Goal: Information Seeking & Learning: Learn about a topic

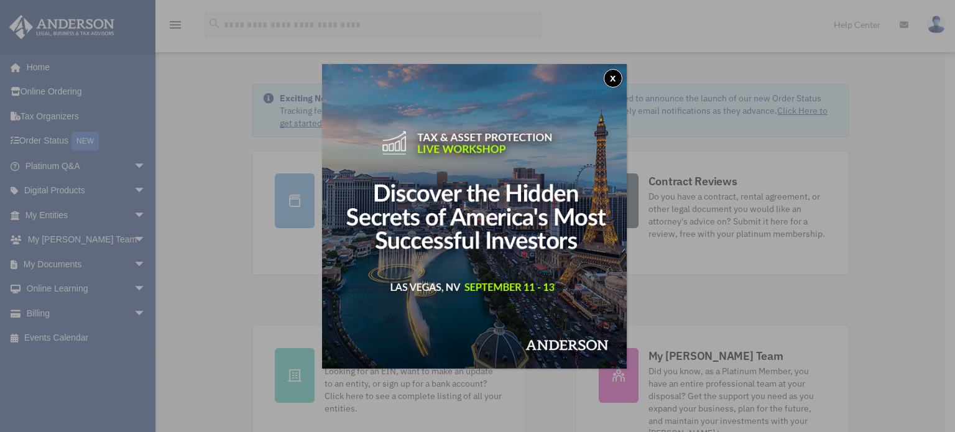
click at [618, 74] on button "x" at bounding box center [612, 78] width 19 height 19
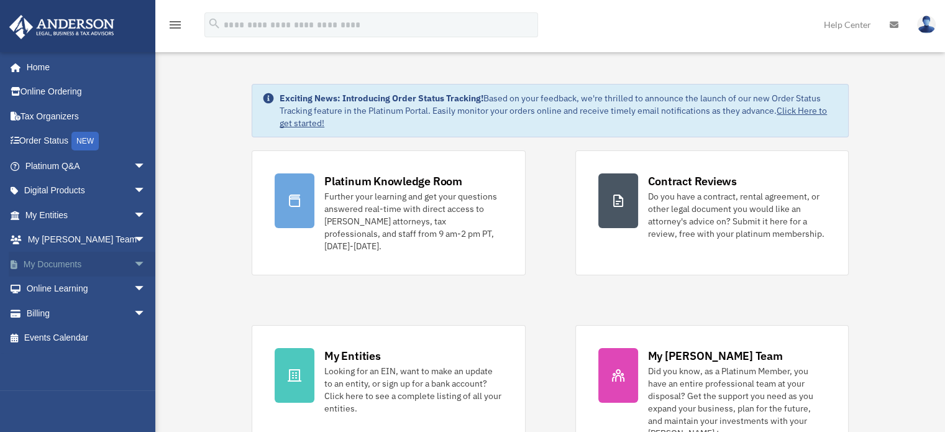
click at [134, 263] on span "arrow_drop_down" at bounding box center [146, 264] width 25 height 25
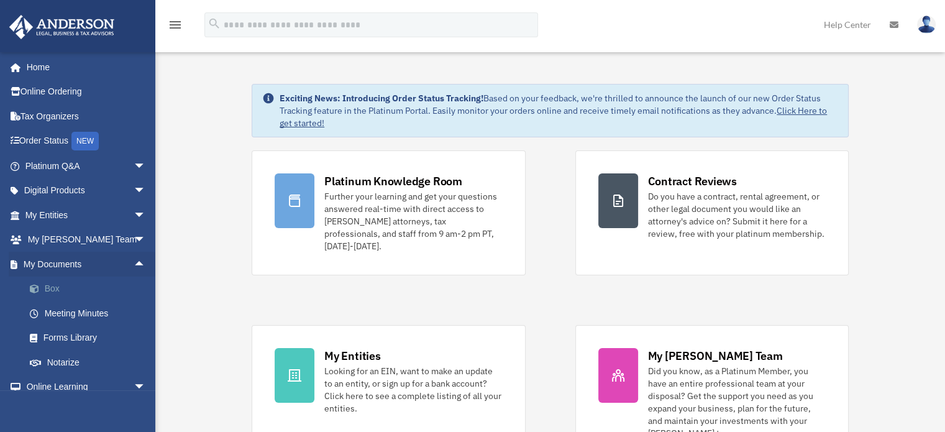
click at [57, 283] on link "Box" at bounding box center [90, 289] width 147 height 25
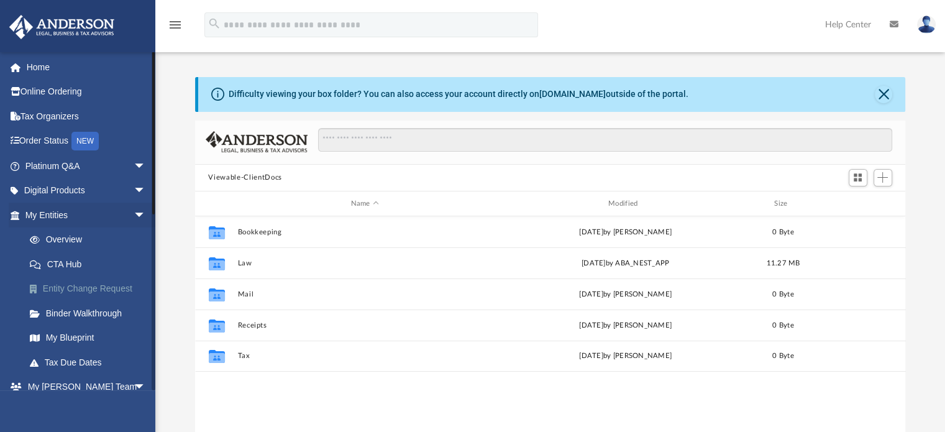
scroll to position [273, 701]
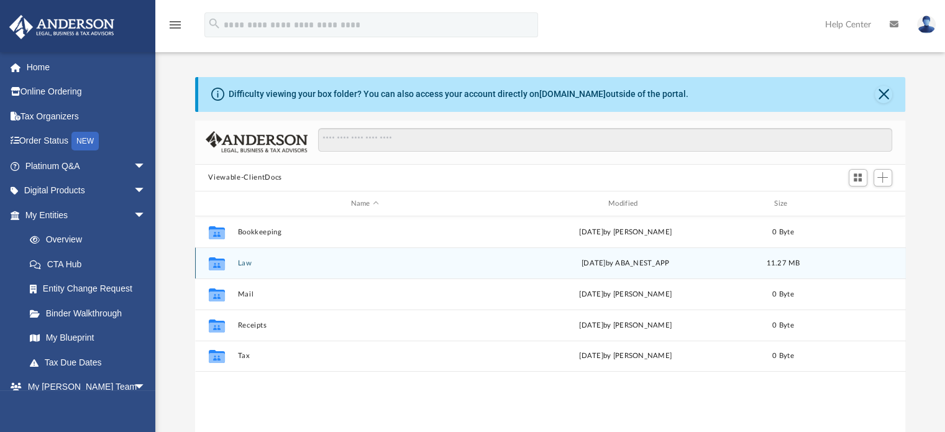
click at [235, 264] on div "Collaborated Folder Law [DATE] by ABA_NEST_APP 11.27 MB" at bounding box center [550, 262] width 711 height 31
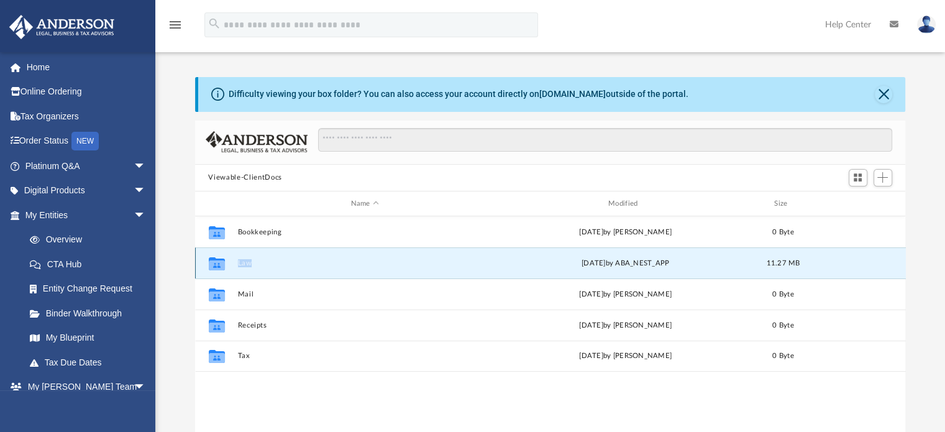
click at [235, 264] on div "Collaborated Folder Law [DATE] by ABA_NEST_APP 11.27 MB" at bounding box center [550, 262] width 711 height 31
click at [218, 263] on icon "grid" at bounding box center [216, 265] width 16 height 10
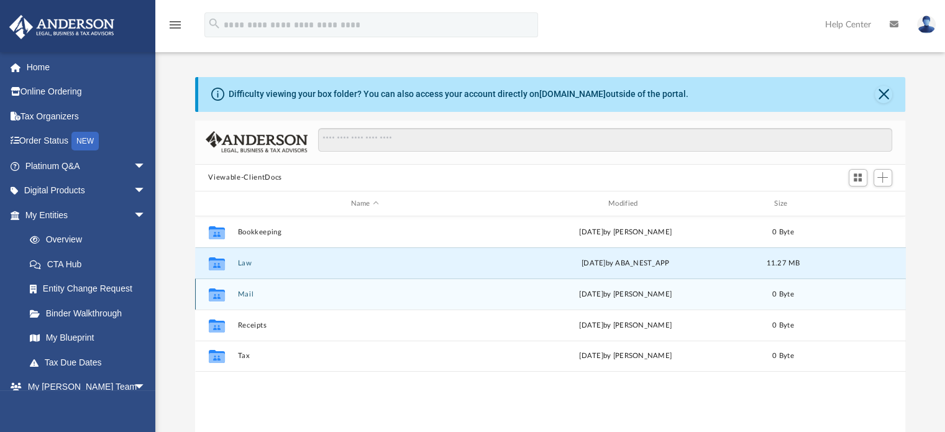
click at [216, 300] on icon "grid" at bounding box center [216, 296] width 16 height 10
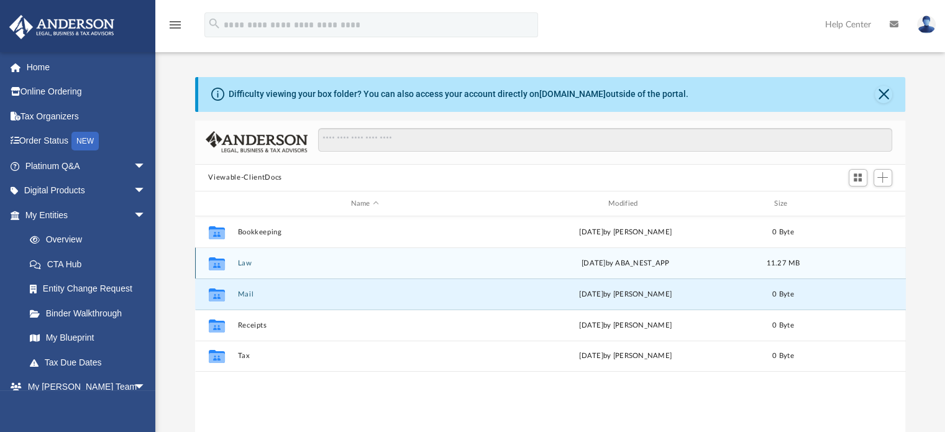
click at [214, 269] on icon "grid" at bounding box center [216, 265] width 16 height 10
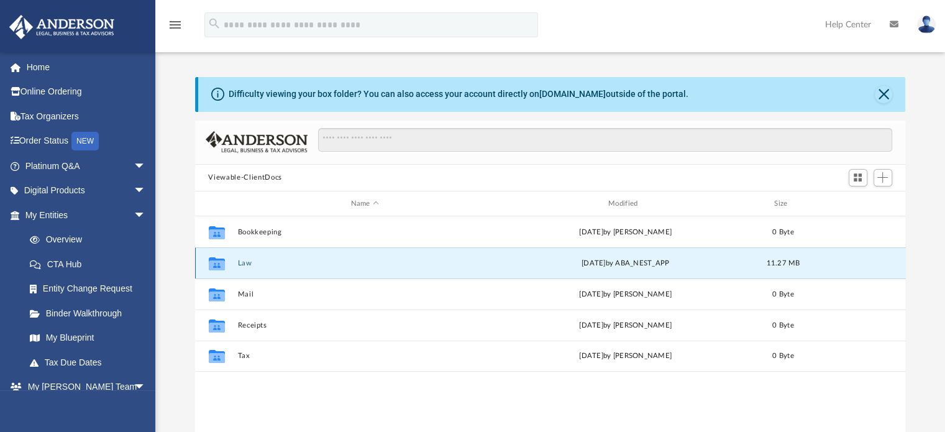
click at [217, 259] on icon "grid" at bounding box center [216, 263] width 16 height 13
click at [390, 268] on div "Collaborated Folder Law [DATE] by ABA_NEST_APP 11.27 MB" at bounding box center [550, 262] width 711 height 31
click at [216, 260] on icon "grid" at bounding box center [216, 265] width 16 height 10
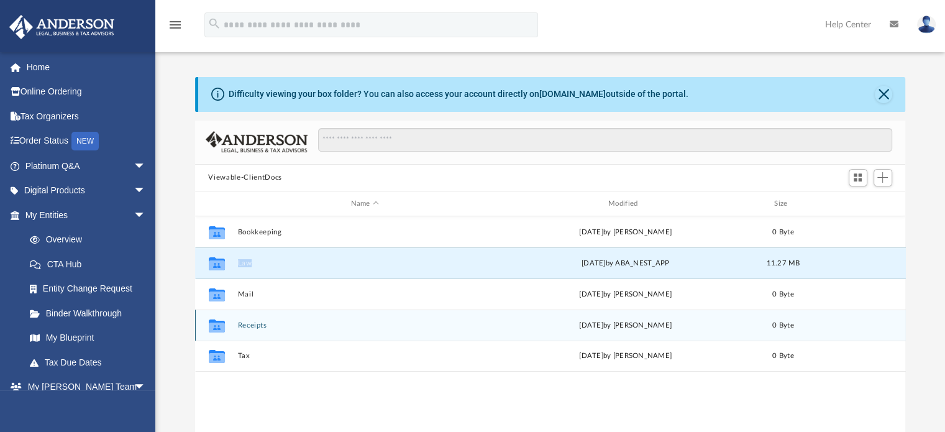
click at [215, 327] on icon "grid" at bounding box center [216, 328] width 16 height 10
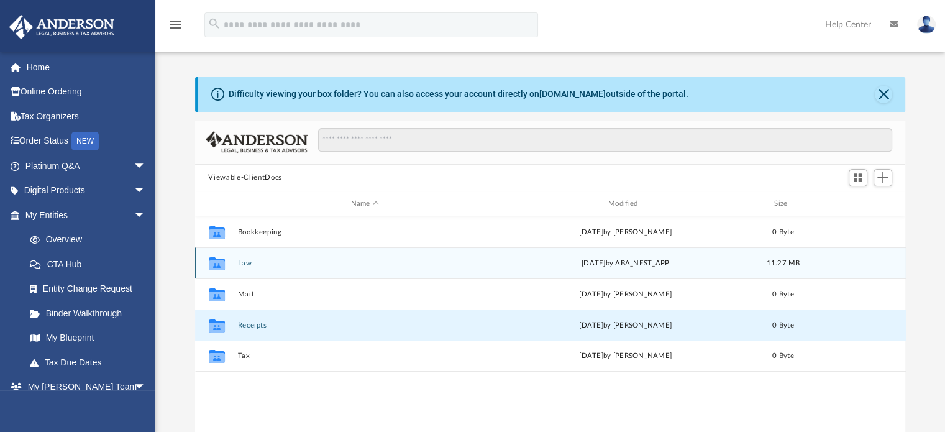
click at [219, 257] on icon "Collaborated Folder" at bounding box center [216, 264] width 20 height 20
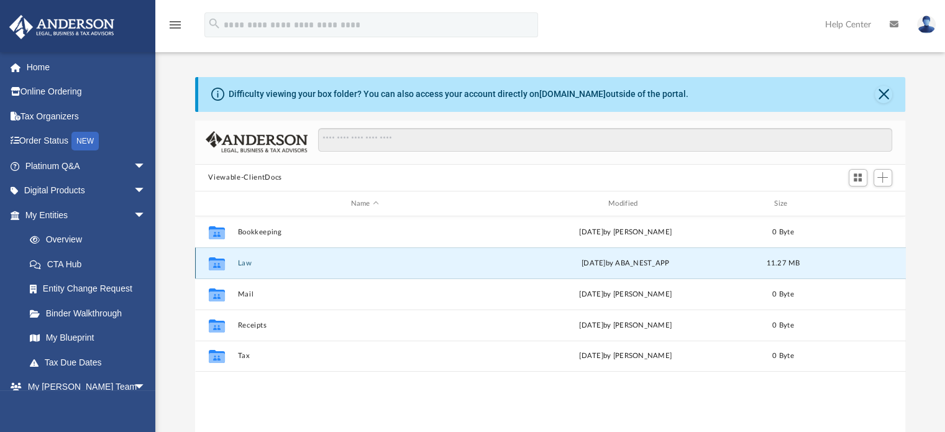
click at [219, 257] on icon "Collaborated Folder" at bounding box center [216, 264] width 20 height 20
click at [215, 263] on icon "grid" at bounding box center [216, 263] width 16 height 13
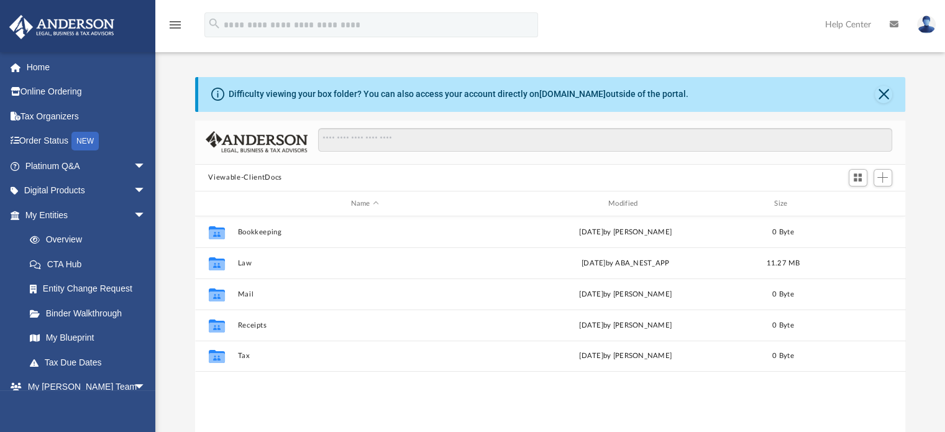
scroll to position [273, 701]
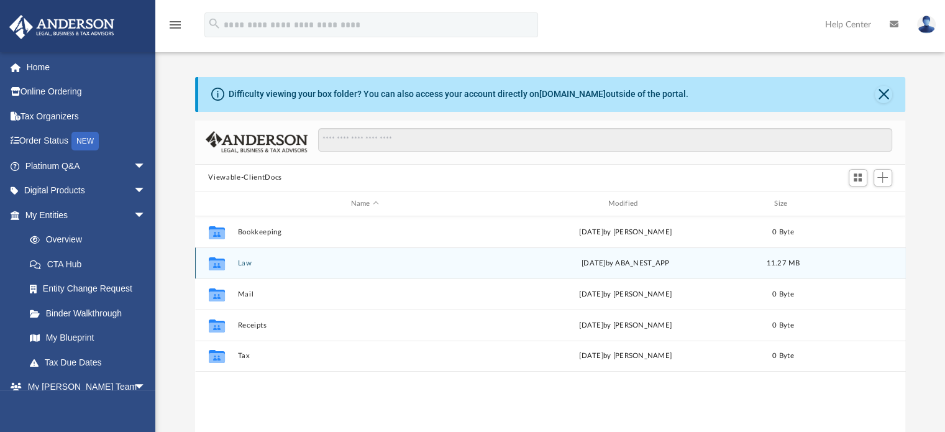
click at [214, 265] on icon "grid" at bounding box center [216, 263] width 16 height 13
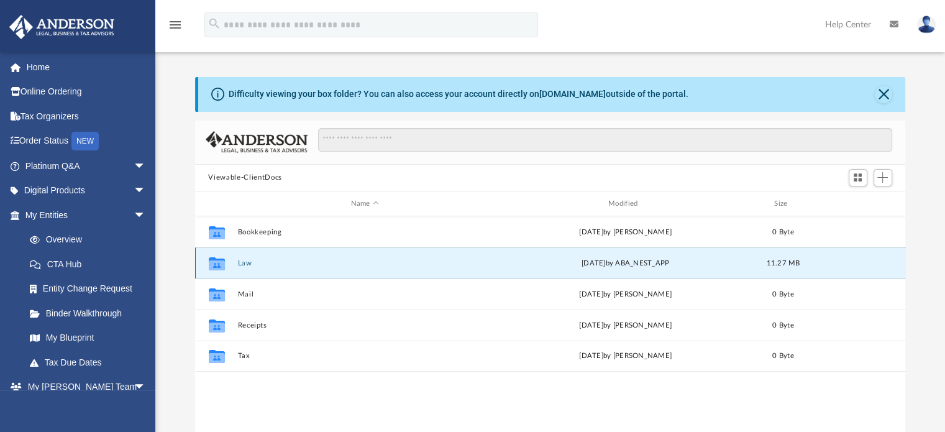
click at [214, 265] on icon "grid" at bounding box center [216, 263] width 16 height 13
click at [241, 264] on button "Law" at bounding box center [364, 263] width 255 height 8
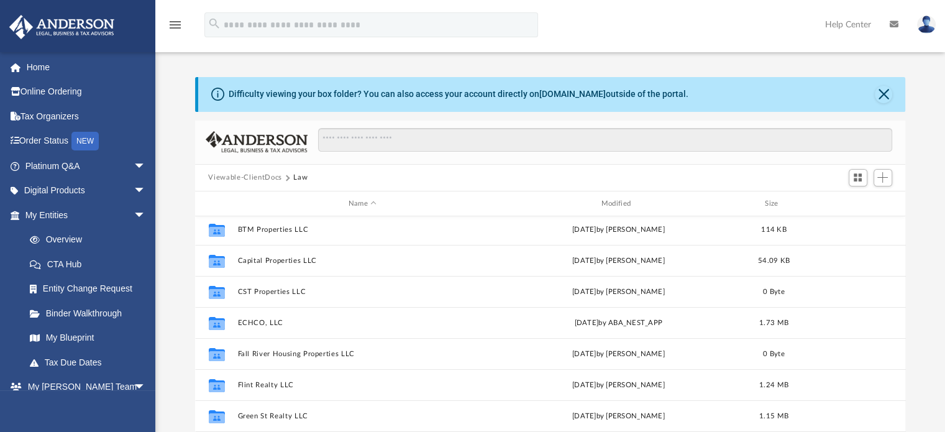
scroll to position [249, 0]
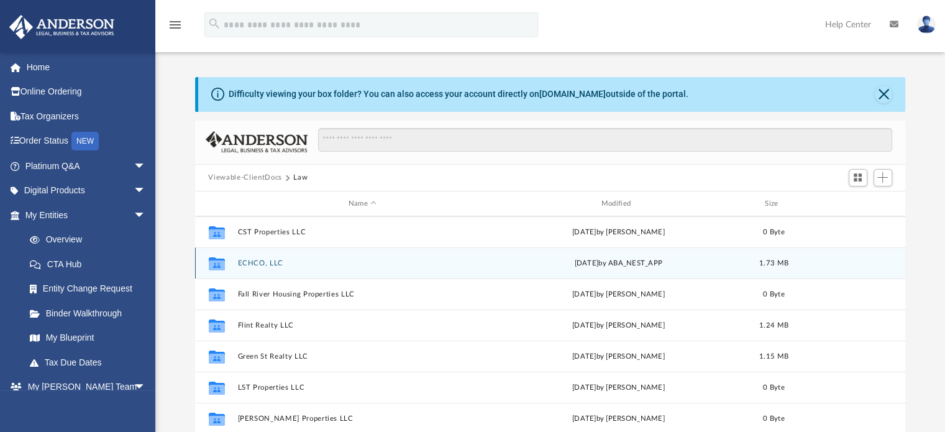
click at [222, 264] on icon "grid" at bounding box center [216, 265] width 16 height 10
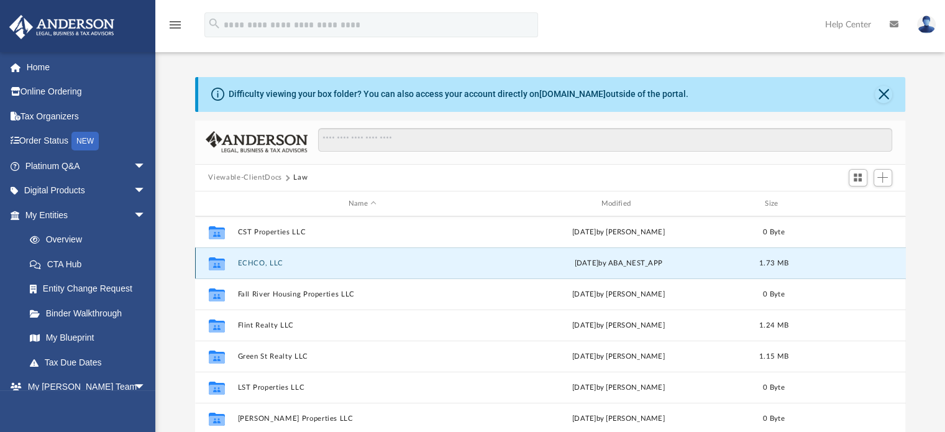
click at [219, 265] on icon "grid" at bounding box center [216, 263] width 16 height 13
click at [388, 264] on button "ECHCO, LLC" at bounding box center [362, 263] width 250 height 8
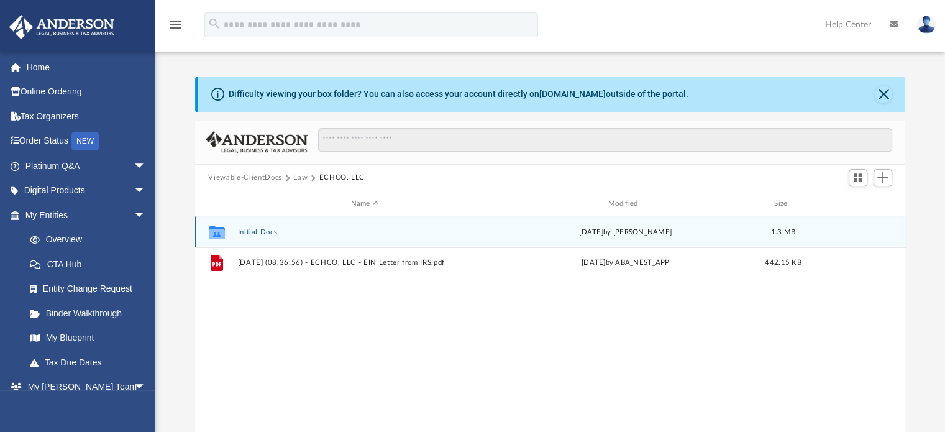
click at [262, 237] on div "Collaborated Folder Initial Docs Thu Jul 10 2025 by Marielle Palivino 1.3 MB" at bounding box center [550, 231] width 711 height 31
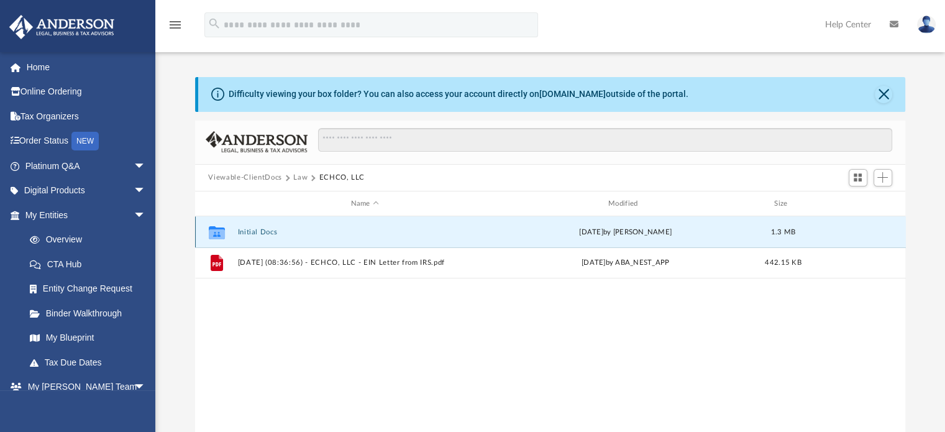
click at [214, 233] on icon "grid" at bounding box center [216, 234] width 16 height 10
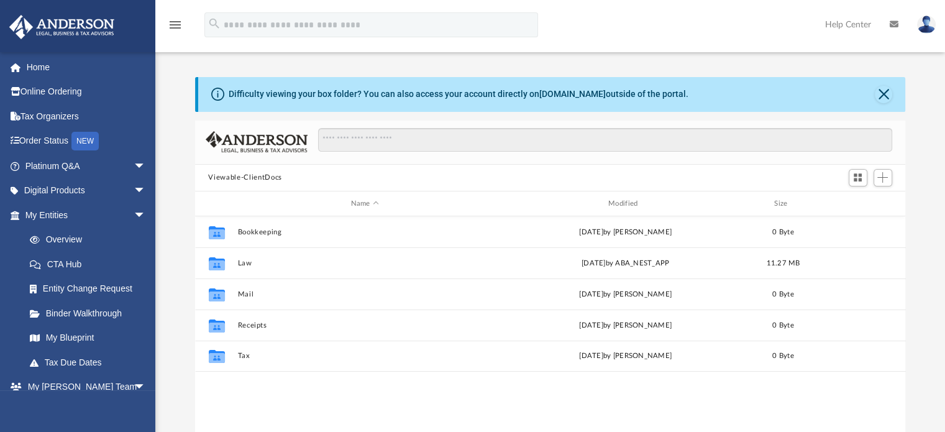
scroll to position [273, 701]
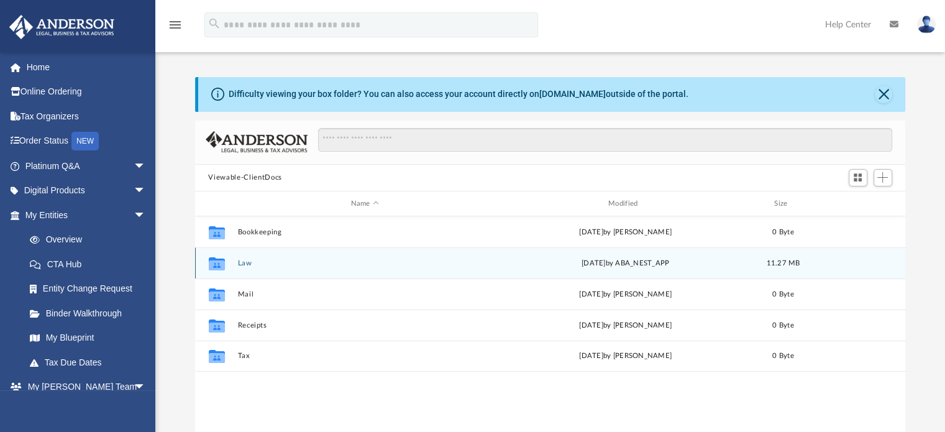
click at [219, 263] on icon "grid" at bounding box center [216, 265] width 16 height 10
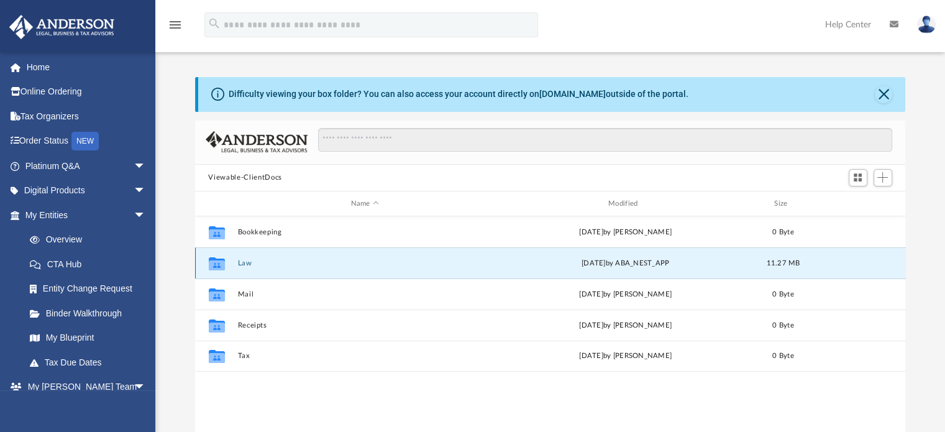
click at [219, 263] on icon "grid" at bounding box center [216, 265] width 16 height 10
click at [214, 267] on icon "grid" at bounding box center [216, 263] width 16 height 13
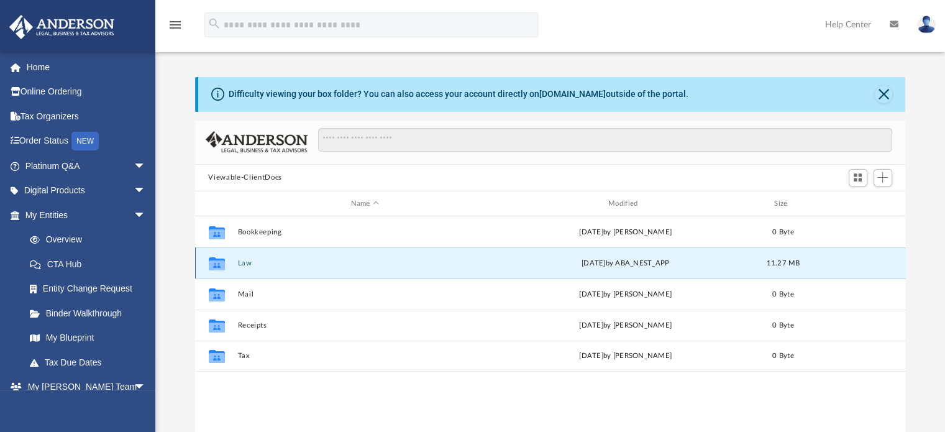
click at [214, 267] on icon "grid" at bounding box center [216, 263] width 16 height 13
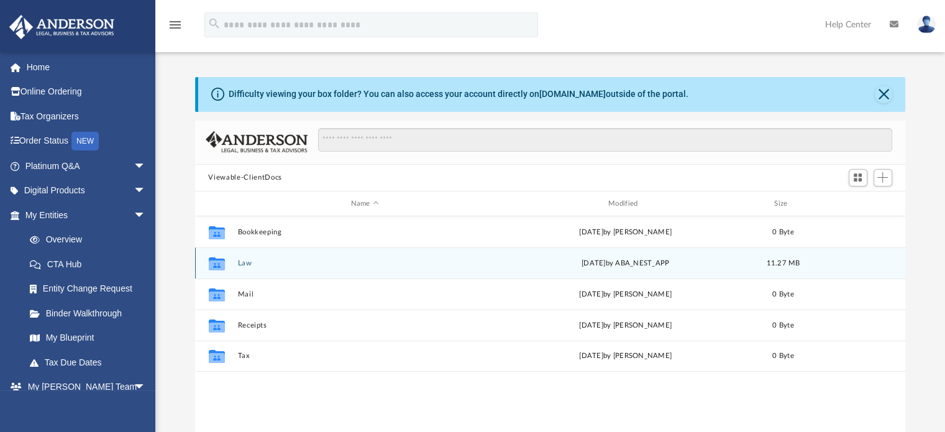
scroll to position [273, 701]
click at [221, 264] on icon "grid" at bounding box center [216, 265] width 16 height 10
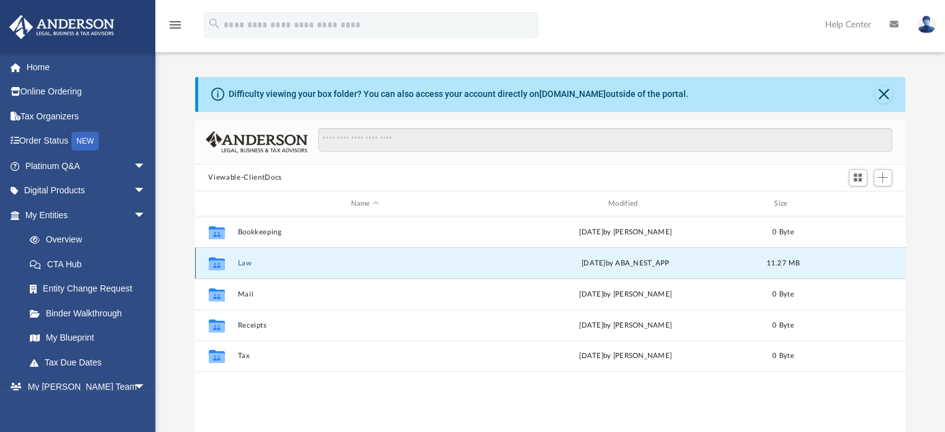
click at [211, 262] on icon "grid" at bounding box center [216, 265] width 16 height 10
click at [219, 263] on icon "grid" at bounding box center [216, 263] width 16 height 13
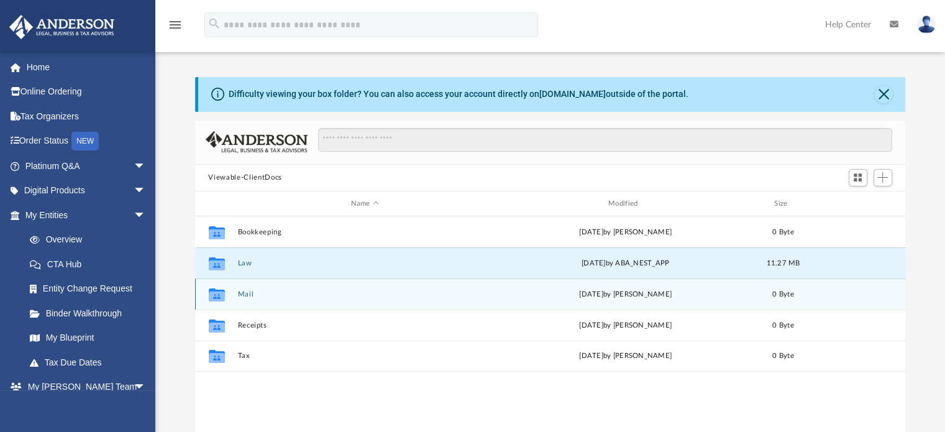
click at [213, 298] on icon "grid" at bounding box center [216, 296] width 16 height 10
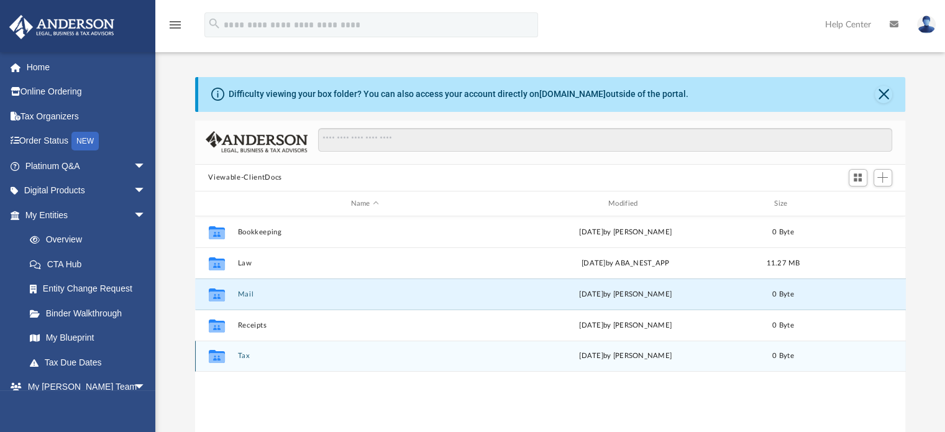
click at [221, 358] on icon "grid" at bounding box center [216, 358] width 16 height 10
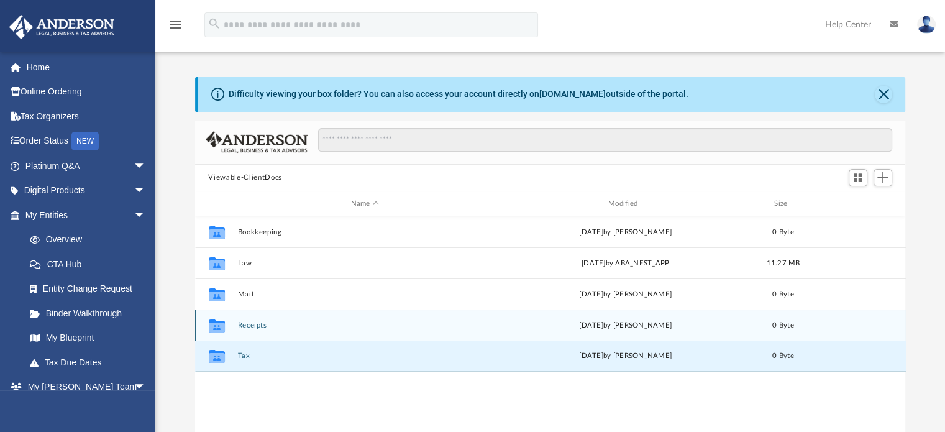
click at [216, 321] on icon "grid" at bounding box center [216, 325] width 16 height 13
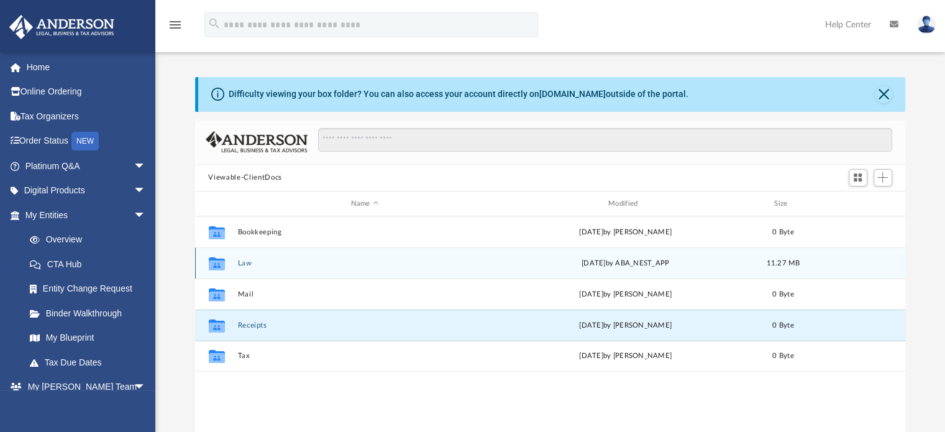
click at [219, 259] on icon "grid" at bounding box center [216, 263] width 16 height 13
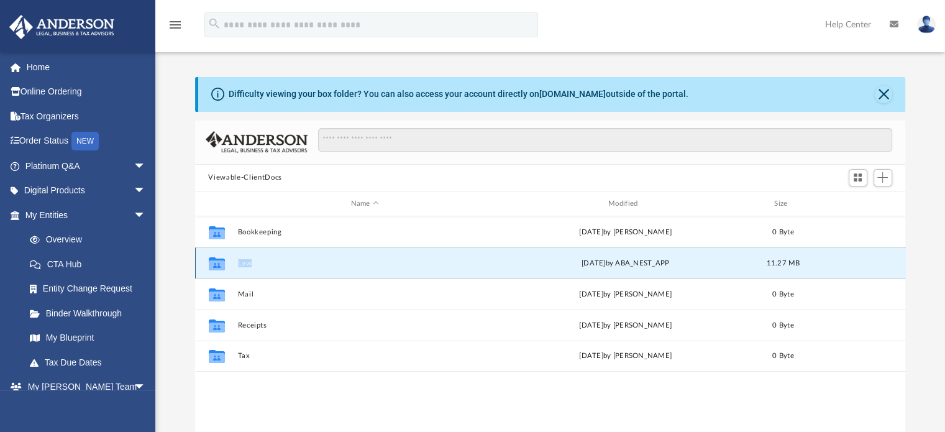
click at [219, 259] on icon "grid" at bounding box center [216, 263] width 16 height 13
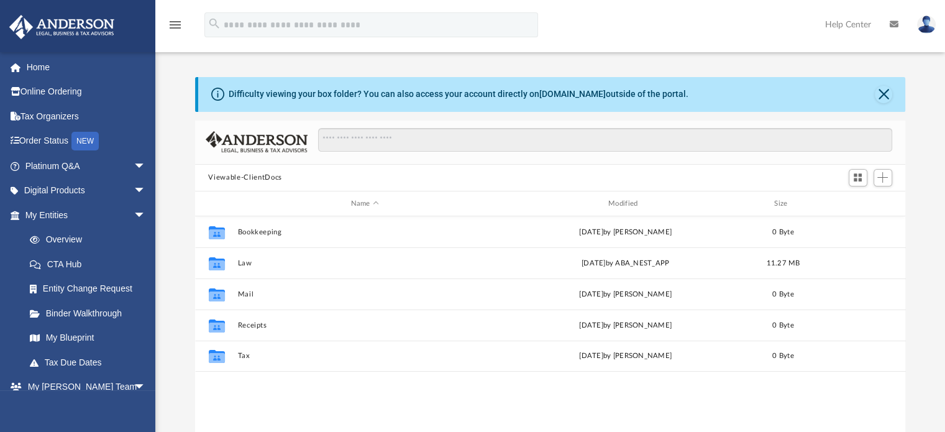
scroll to position [273, 701]
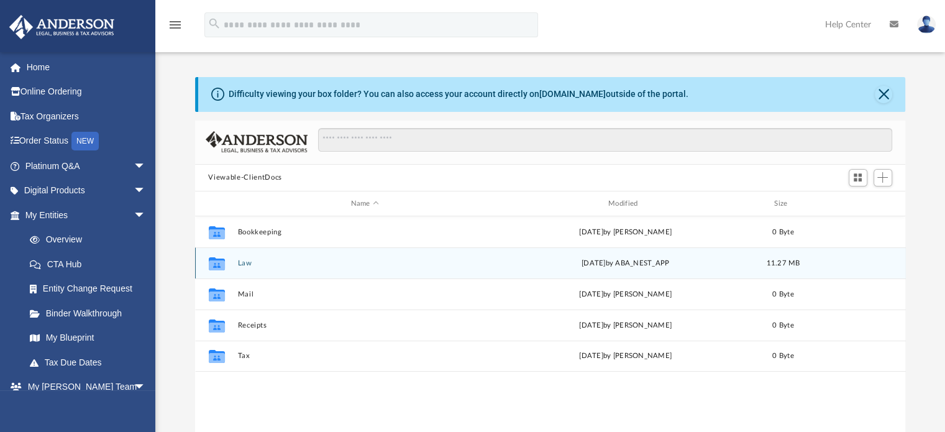
click at [217, 263] on icon "grid" at bounding box center [216, 265] width 16 height 10
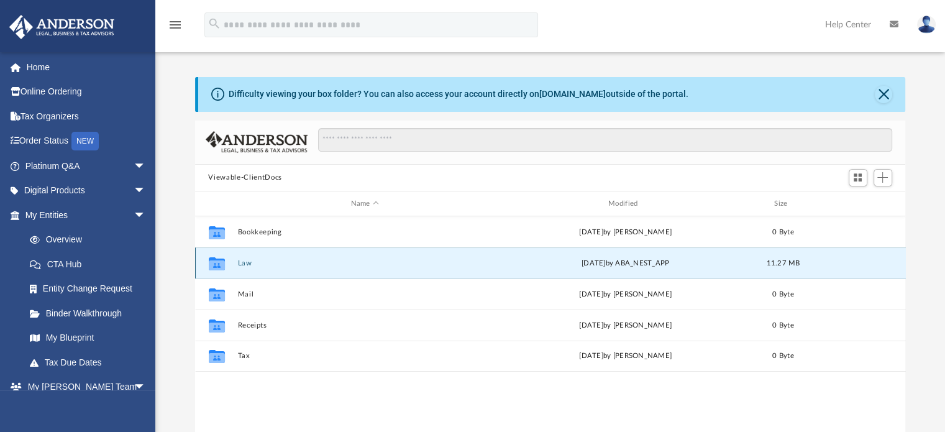
click at [217, 263] on icon "grid" at bounding box center [216, 265] width 16 height 10
click at [216, 266] on icon "grid" at bounding box center [216, 265] width 16 height 10
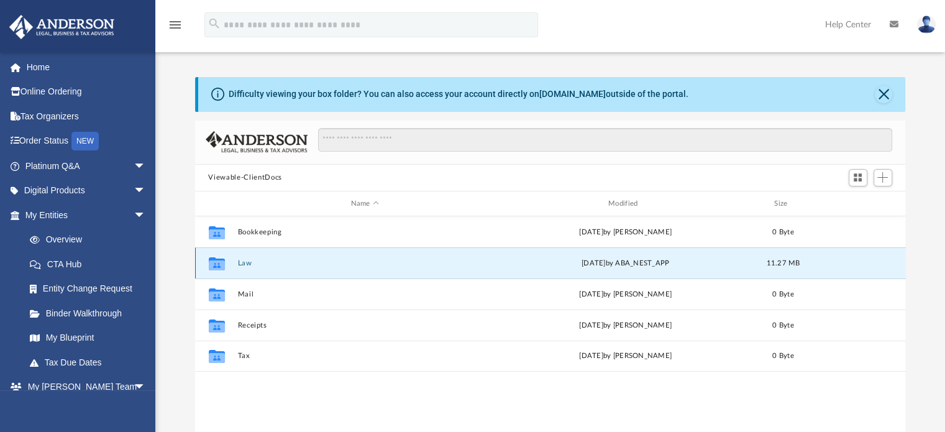
click at [214, 263] on icon "grid" at bounding box center [216, 263] width 16 height 13
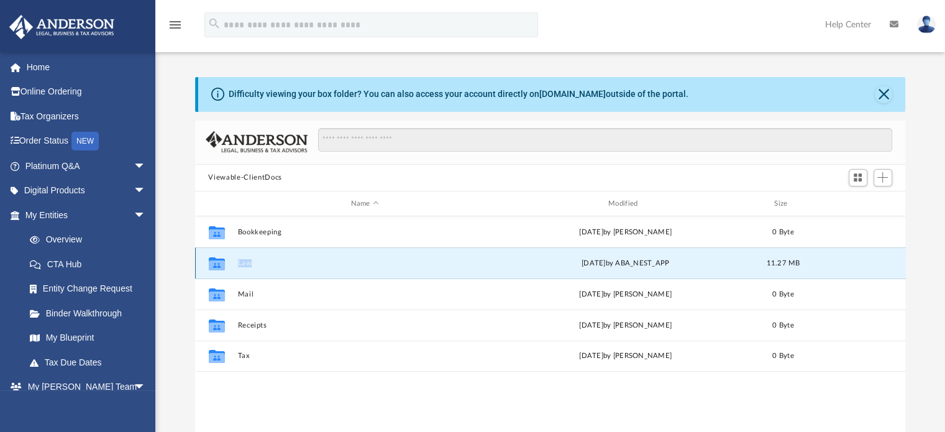
click at [214, 263] on icon "grid" at bounding box center [216, 263] width 16 height 13
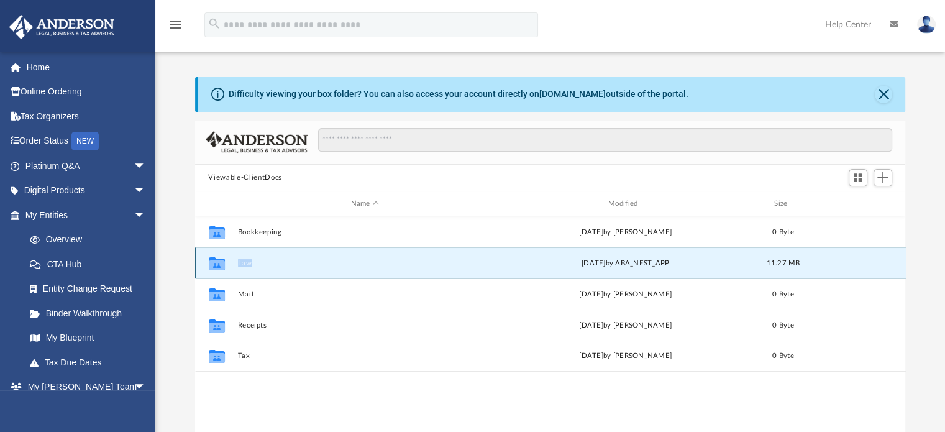
click at [214, 263] on icon "grid" at bounding box center [216, 263] width 16 height 13
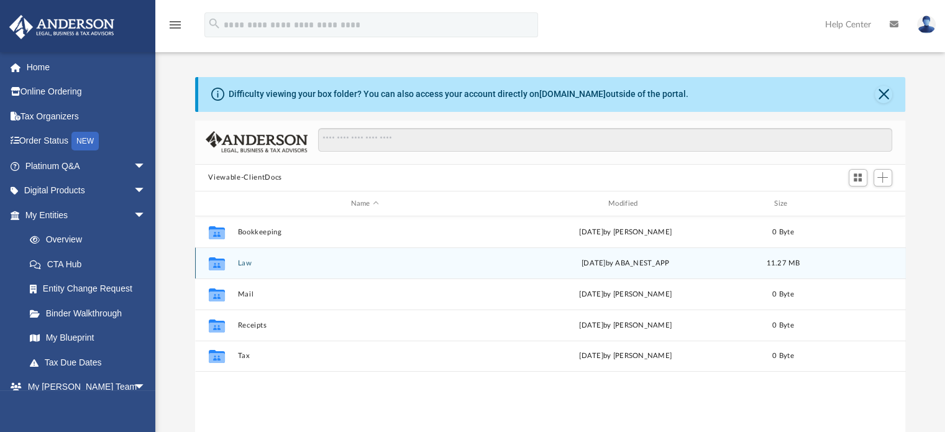
scroll to position [273, 701]
click at [213, 260] on icon "grid" at bounding box center [216, 263] width 16 height 13
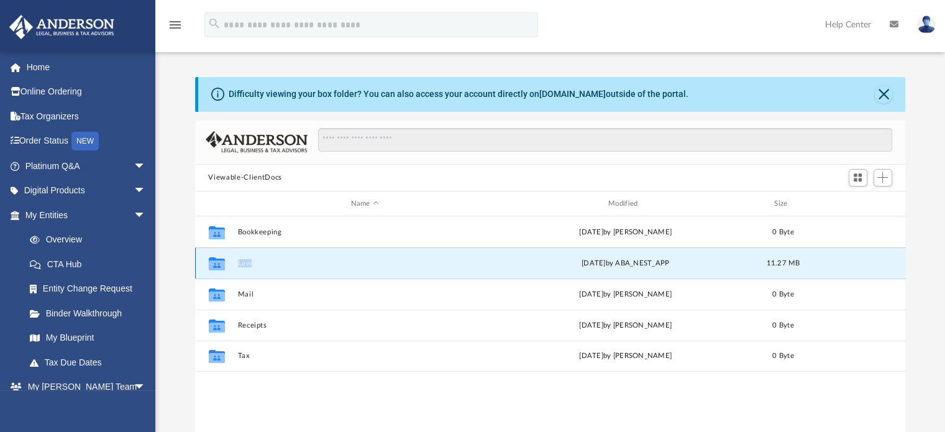
click at [213, 260] on icon "grid" at bounding box center [216, 263] width 16 height 13
click at [45, 66] on link "Home" at bounding box center [87, 67] width 156 height 25
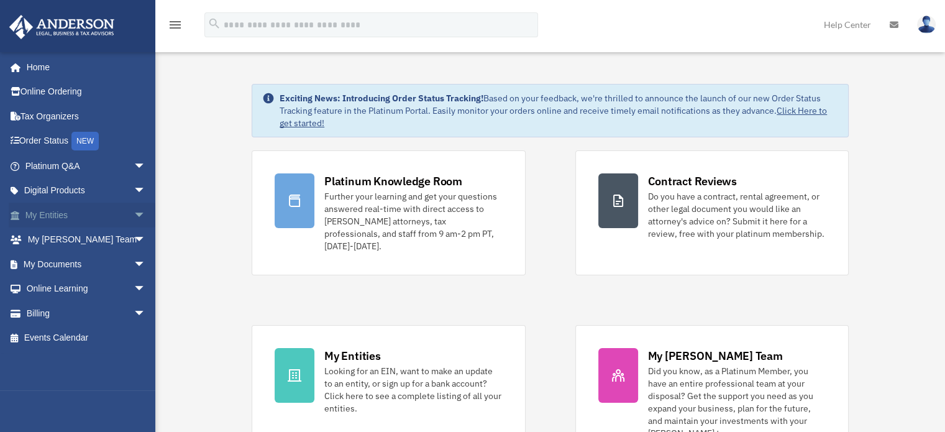
click at [134, 212] on span "arrow_drop_down" at bounding box center [146, 215] width 25 height 25
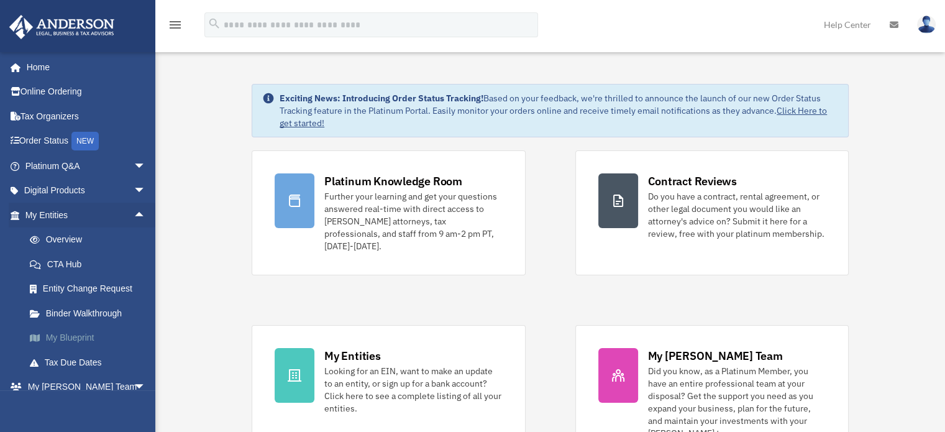
click at [80, 332] on link "My Blueprint" at bounding box center [90, 338] width 147 height 25
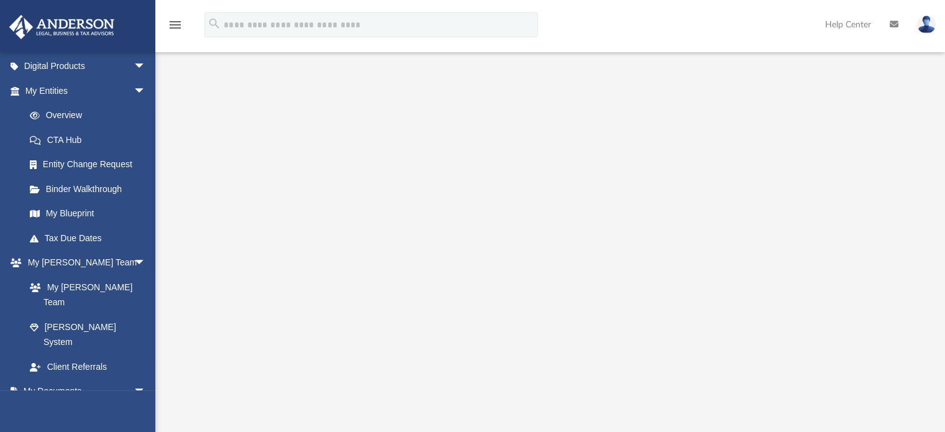
scroll to position [62, 0]
click at [134, 88] on span "arrow_drop_down" at bounding box center [146, 90] width 25 height 25
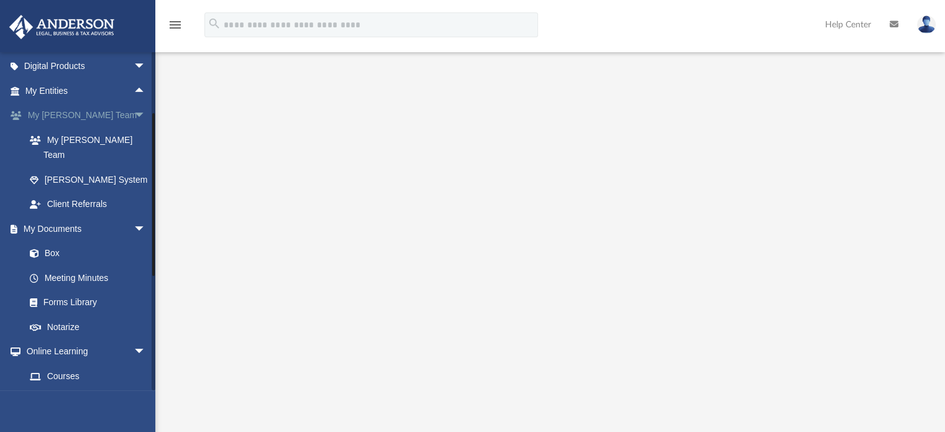
click at [134, 111] on span "arrow_drop_down" at bounding box center [146, 115] width 25 height 25
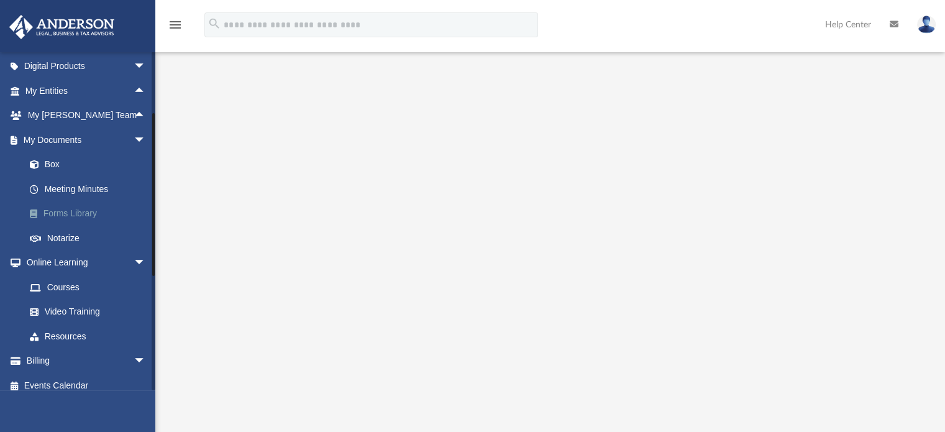
click at [79, 213] on link "Forms Library" at bounding box center [90, 213] width 147 height 25
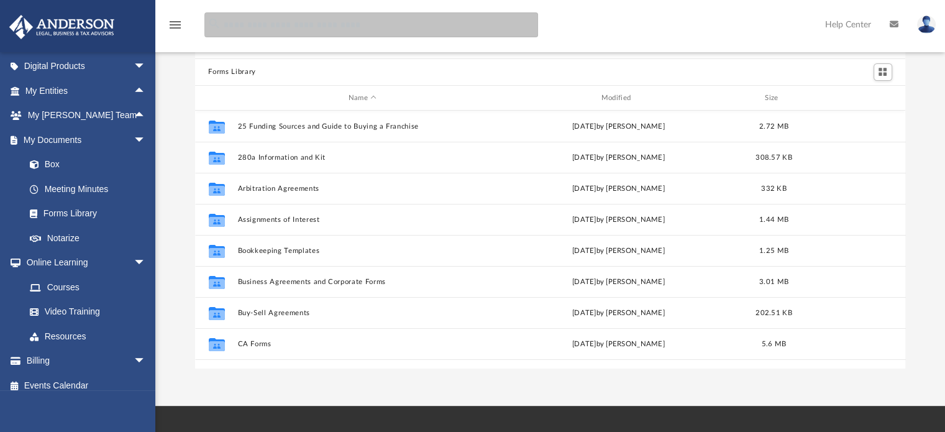
click at [244, 27] on input "search" at bounding box center [371, 24] width 334 height 25
type input "**********"
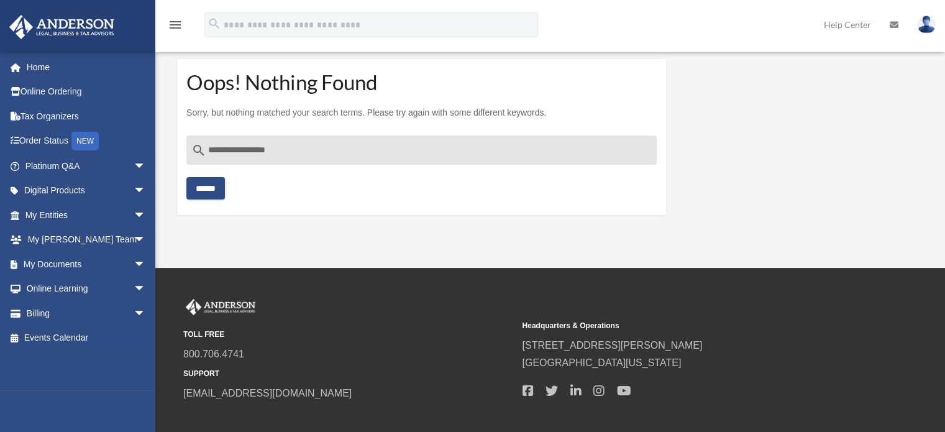
drag, startPoint x: 298, startPoint y: 147, endPoint x: 264, endPoint y: 155, distance: 35.6
click at [264, 155] on input "**********" at bounding box center [421, 150] width 470 height 30
click at [262, 155] on input "**********" at bounding box center [421, 150] width 470 height 30
type input "**********"
click at [196, 190] on input "******" at bounding box center [205, 188] width 39 height 22
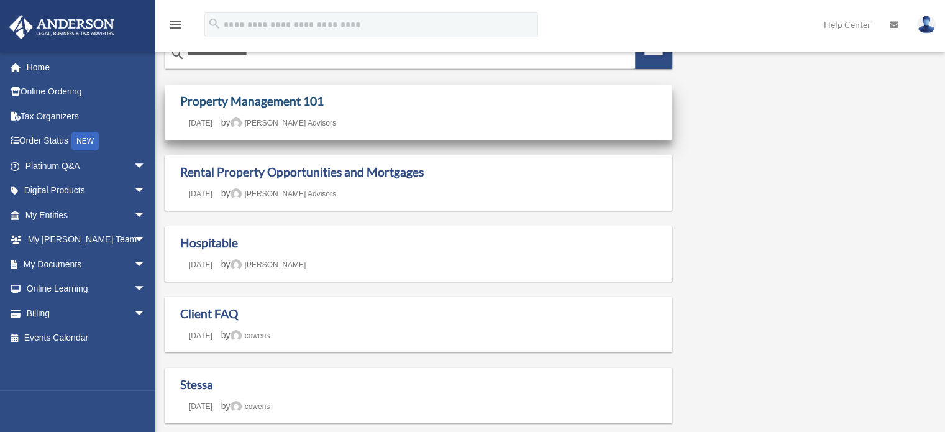
click at [268, 99] on link "Property Management 101" at bounding box center [252, 101] width 144 height 14
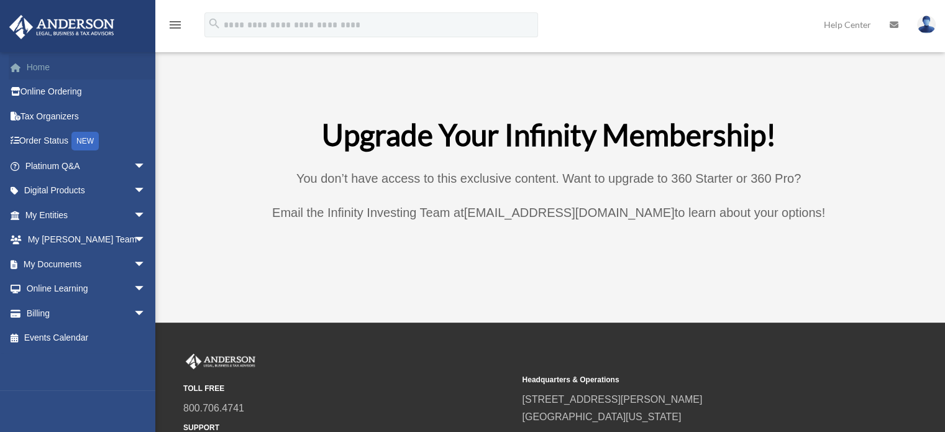
click at [42, 66] on link "Home" at bounding box center [87, 67] width 156 height 25
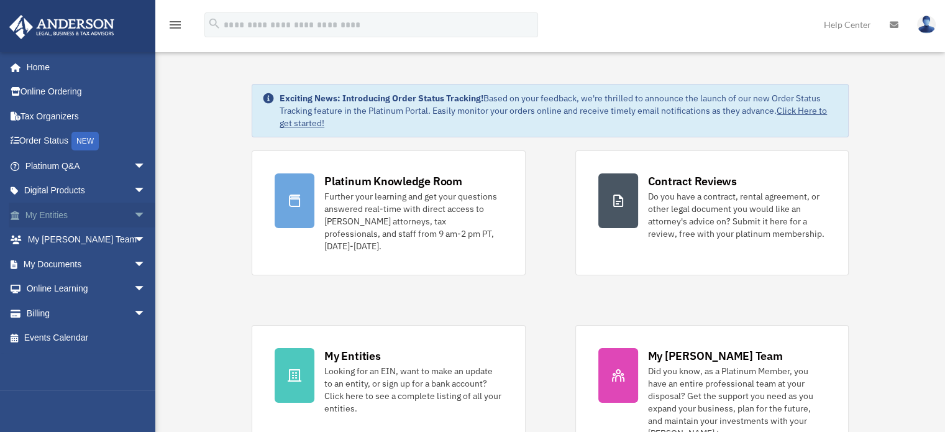
click at [134, 213] on span "arrow_drop_down" at bounding box center [146, 215] width 25 height 25
